Goal: Navigation & Orientation: Find specific page/section

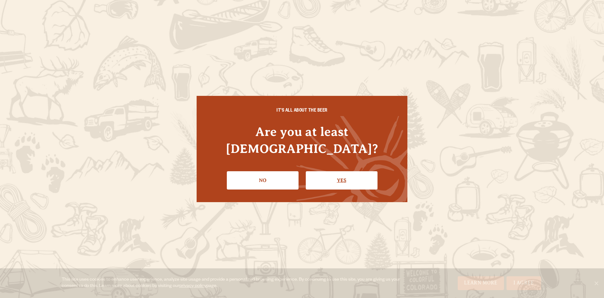
click at [321, 173] on link "Yes" at bounding box center [342, 180] width 72 height 18
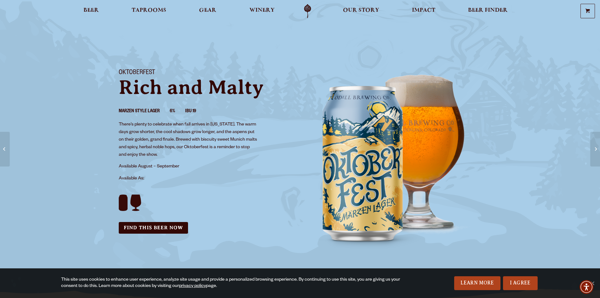
click at [304, 9] on link "Odell Home" at bounding box center [308, 11] width 24 height 14
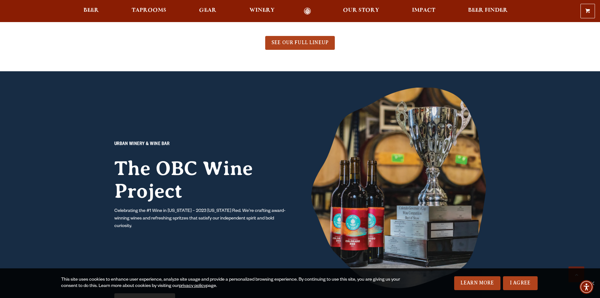
scroll to position [567, 0]
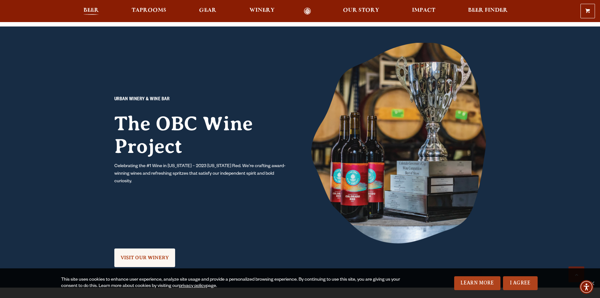
click at [90, 8] on span "Beer" at bounding box center [90, 10] width 15 height 5
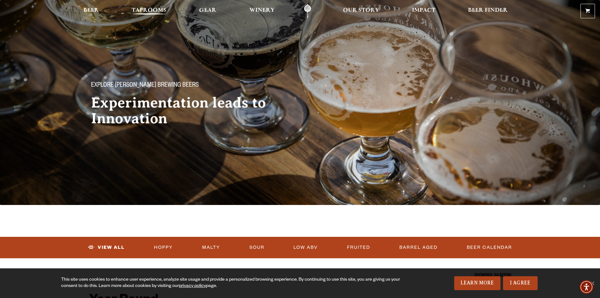
click at [145, 11] on span "Taprooms" at bounding box center [149, 10] width 35 height 5
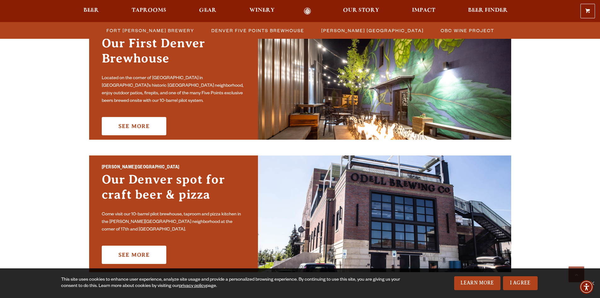
scroll to position [189, 0]
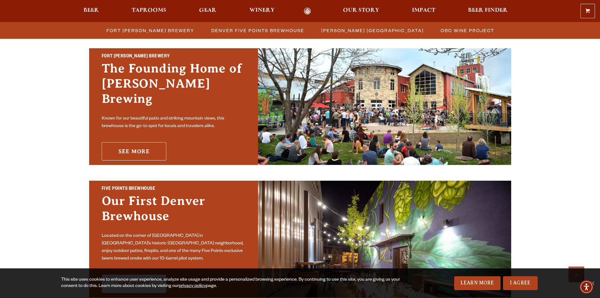
click at [144, 146] on link "See More" at bounding box center [134, 151] width 65 height 18
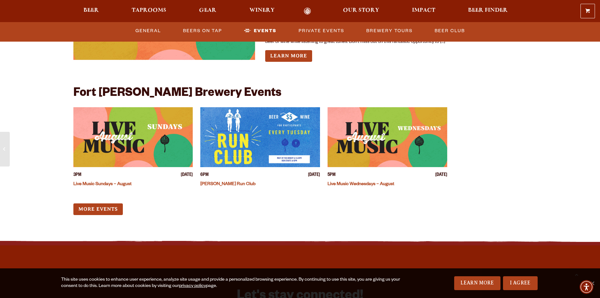
scroll to position [1574, 0]
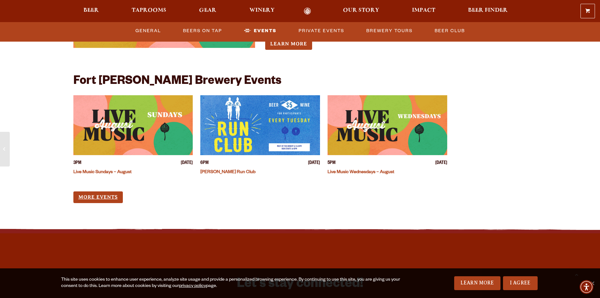
click at [113, 191] on link "More Events" at bounding box center [97, 197] width 49 height 12
